Goal: Transaction & Acquisition: Purchase product/service

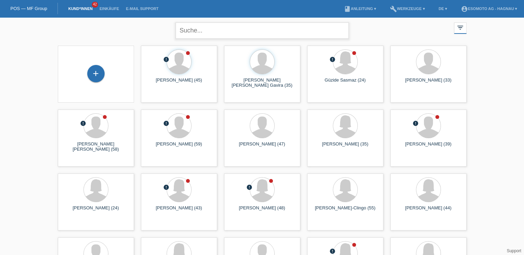
click at [293, 33] on input "text" at bounding box center [262, 31] width 173 height 16
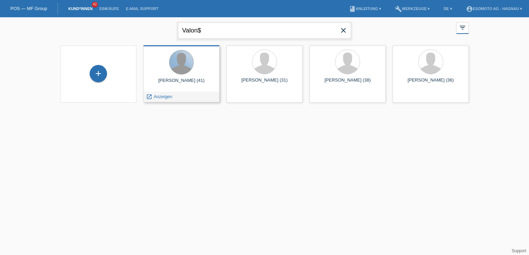
type input "Valon$"
click at [185, 66] on div at bounding box center [181, 62] width 24 height 24
click at [163, 99] on div "launch Anzeigen" at bounding box center [159, 97] width 31 height 10
click at [163, 98] on span "Anzeigen" at bounding box center [163, 96] width 19 height 5
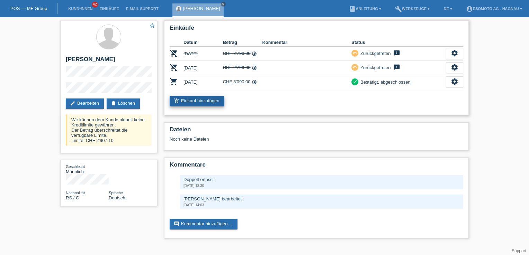
click at [202, 102] on link "add_shopping_cart Einkauf hinzufügen" at bounding box center [197, 101] width 55 height 10
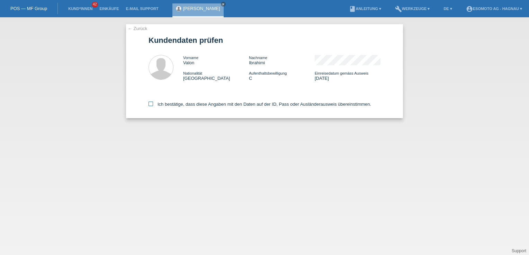
click at [150, 103] on icon at bounding box center [151, 104] width 5 height 5
click at [150, 103] on input "Ich bestätige, dass diese Angaben mit den Daten auf der ID, Pass oder Ausländer…" at bounding box center [151, 104] width 5 height 5
checkbox input "true"
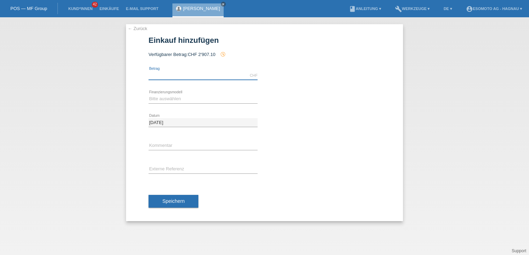
click at [172, 77] on input "text" at bounding box center [203, 75] width 109 height 9
paste input "2,790.00"
type input "2790.00"
click at [174, 101] on select "Bitte auswählen Fixe Raten Kauf auf Rechnung mit Teilzahlungsoption" at bounding box center [203, 99] width 109 height 8
select select "69"
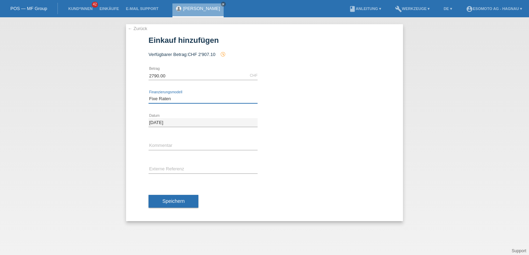
click at [149, 95] on select "Bitte auswählen Fixe Raten Kauf auf Rechnung mit Teilzahlungsoption" at bounding box center [203, 99] width 109 height 8
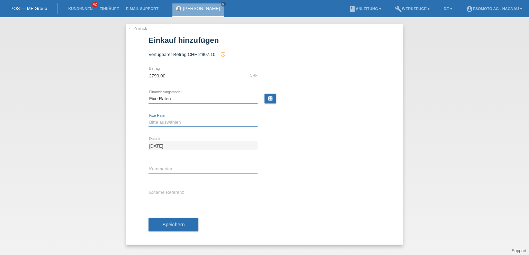
click at [181, 120] on select "Bitte auswählen 12 Raten 24 Raten 36 Raten 48 Raten" at bounding box center [203, 122] width 109 height 8
select select "140"
click at [149, 118] on select "Bitte auswählen 12 Raten 24 Raten 36 Raten 48 Raten" at bounding box center [203, 122] width 109 height 8
click at [185, 227] on button "Speichern" at bounding box center [174, 224] width 50 height 13
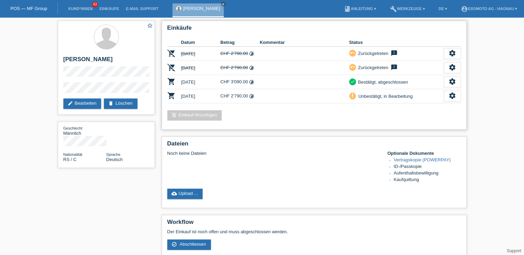
click at [284, 97] on td at bounding box center [304, 96] width 89 height 14
click at [343, 96] on td at bounding box center [304, 96] width 89 height 14
click at [353, 93] on icon "priority_high" at bounding box center [352, 95] width 5 height 5
click at [447, 97] on div "settings" at bounding box center [451, 96] width 17 height 11
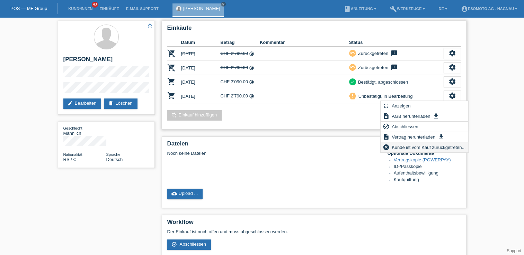
click at [425, 148] on span "Kunde ist vom Kauf zurückgetreten..." at bounding box center [428, 147] width 76 height 8
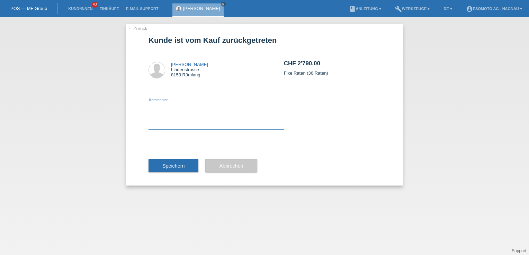
click at [149, 125] on textarea at bounding box center [216, 116] width 135 height 27
type textarea "Falscher betrag"
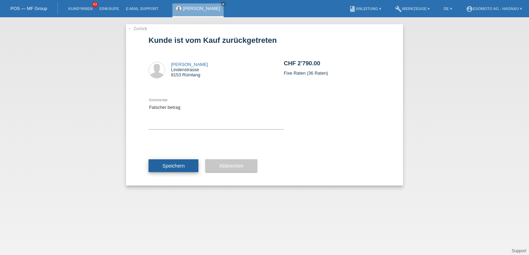
click at [179, 166] on span "Speichern" at bounding box center [173, 166] width 22 height 6
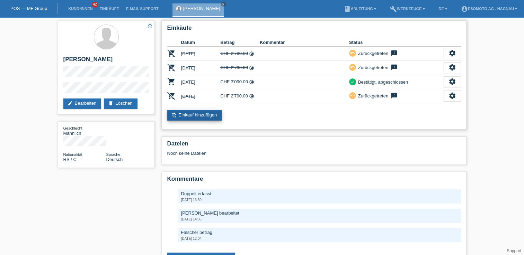
click at [196, 115] on link "add_shopping_cart Einkauf hinzufügen" at bounding box center [194, 115] width 55 height 10
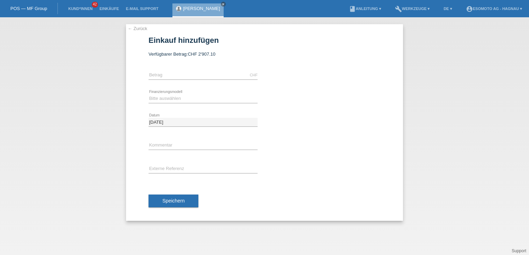
click at [174, 80] on div "CHF error [GEOGRAPHIC_DATA]" at bounding box center [203, 76] width 109 height 24
click at [173, 75] on input "text" at bounding box center [203, 75] width 109 height 9
type input "2907.10"
click at [162, 102] on select "Bitte auswählen Fixe Raten Kauf auf Rechnung mit Teilzahlungsoption" at bounding box center [203, 99] width 109 height 8
select select "69"
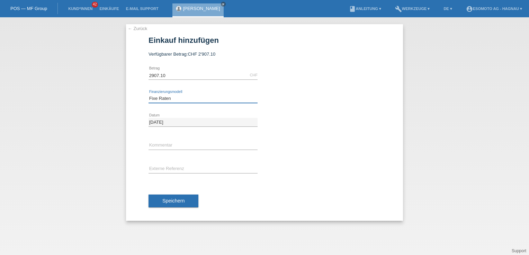
click at [149, 95] on select "Bitte auswählen Fixe Raten Kauf auf Rechnung mit Teilzahlungsoption" at bounding box center [203, 99] width 109 height 8
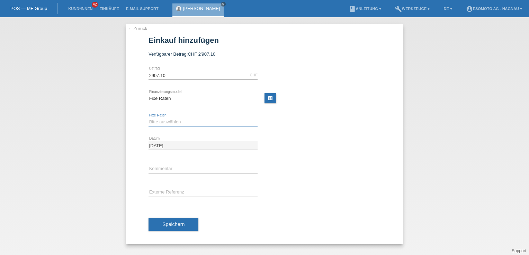
click at [171, 123] on select "Bitte auswählen 12 Raten 24 Raten 36 Raten 48 Raten" at bounding box center [203, 122] width 109 height 8
select select "140"
click at [149, 118] on select "Bitte auswählen 12 Raten 24 Raten 36 Raten 48 Raten" at bounding box center [203, 122] width 109 height 8
click at [177, 227] on button "Speichern" at bounding box center [174, 224] width 50 height 13
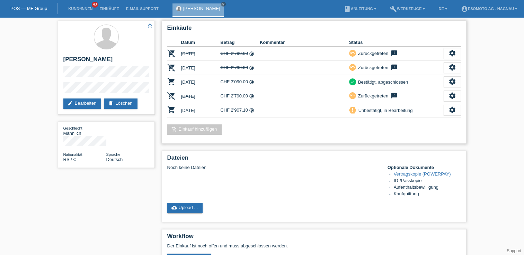
click at [241, 80] on td "CHF 3'090.00 timelapse" at bounding box center [239, 82] width 39 height 14
click at [245, 109] on td "CHF 2'907.10 timelapse" at bounding box center [239, 111] width 39 height 14
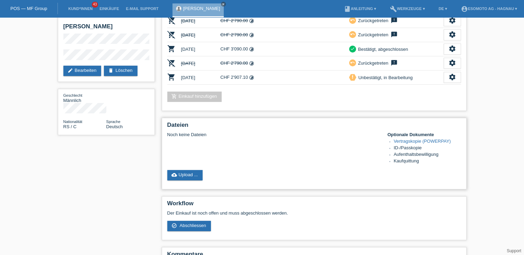
scroll to position [35, 0]
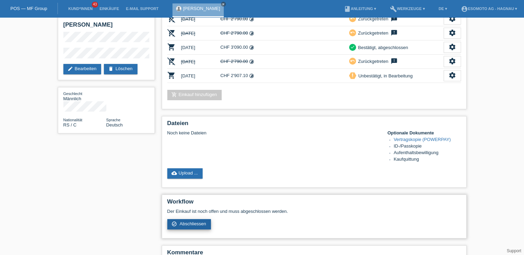
click at [191, 222] on span "Abschliessen" at bounding box center [192, 224] width 27 height 5
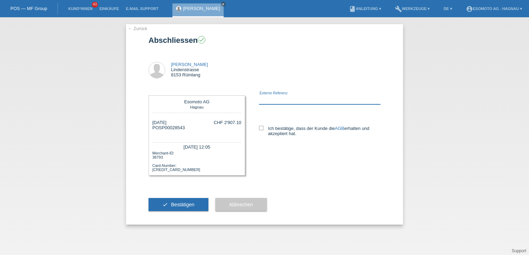
click at [297, 101] on input "text" at bounding box center [320, 100] width 122 height 9
type input "8102181"
click at [261, 129] on icon at bounding box center [261, 128] width 5 height 5
click at [261, 129] on input "Ich bestätige, dass der Kunde die AGB erhalten und akzeptiert hat." at bounding box center [261, 128] width 5 height 5
checkbox input "true"
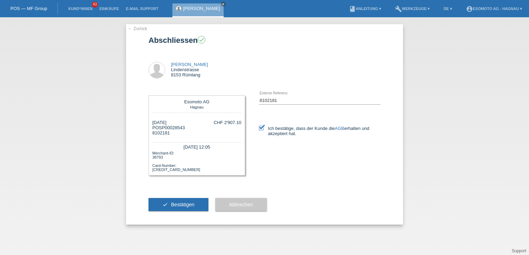
click at [172, 212] on div "check Bestätigen" at bounding box center [179, 205] width 60 height 40
click at [173, 208] on button "check Bestätigen" at bounding box center [179, 204] width 60 height 13
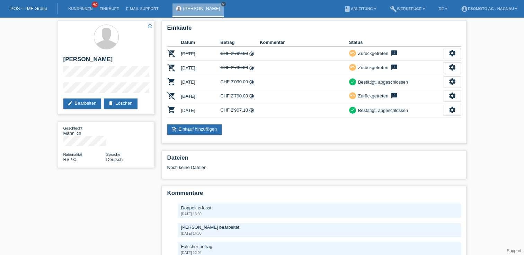
click at [222, 5] on icon "close" at bounding box center [223, 3] width 3 height 3
click at [60, 92] on div "star_border [PERSON_NAME] edit Bearbeiten delete Löschen" at bounding box center [106, 68] width 97 height 94
